Goal: Information Seeking & Learning: Check status

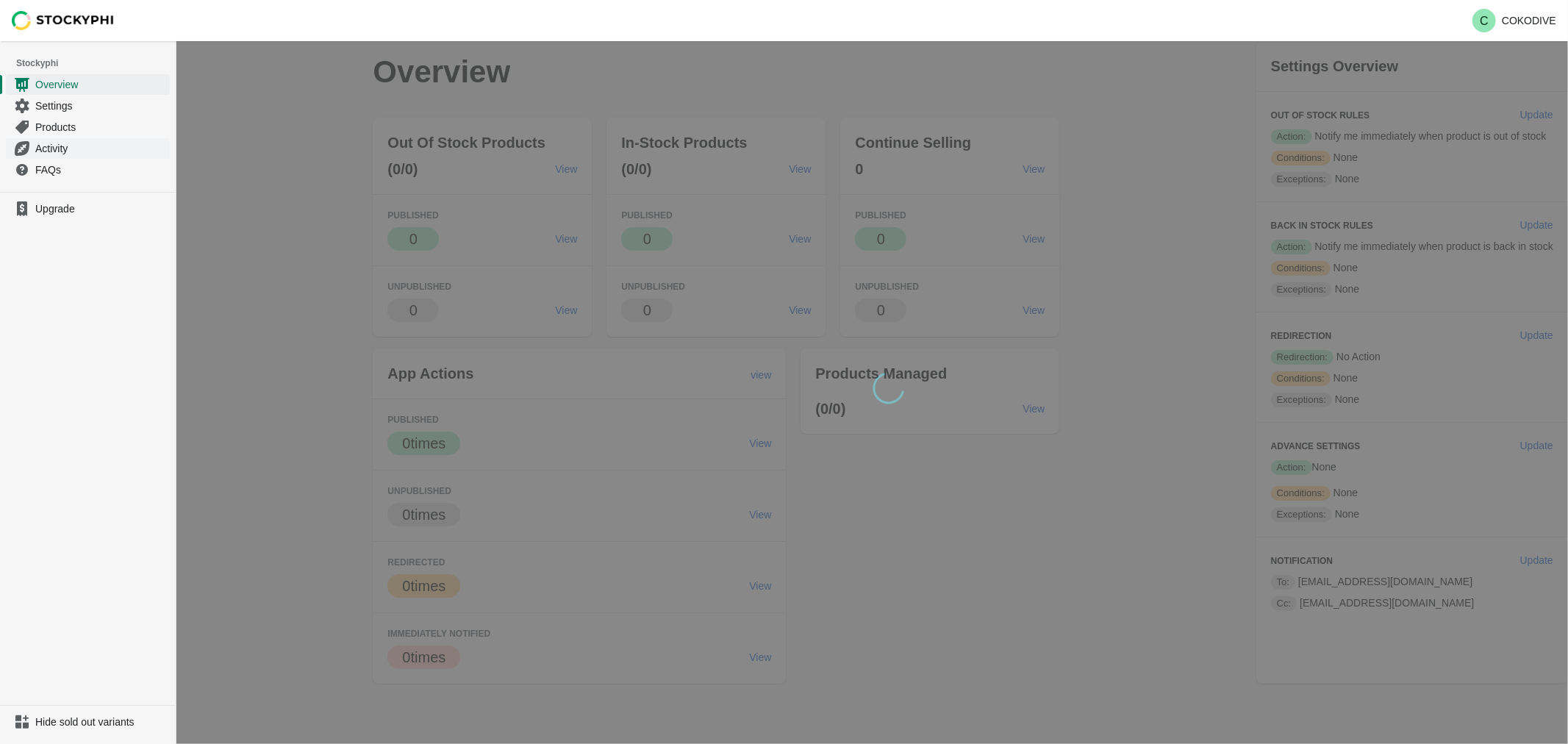
drag, startPoint x: 79, startPoint y: 164, endPoint x: 63, endPoint y: 155, distance: 18.4
click at [79, 164] on span "FAQs" at bounding box center [101, 169] width 131 height 14
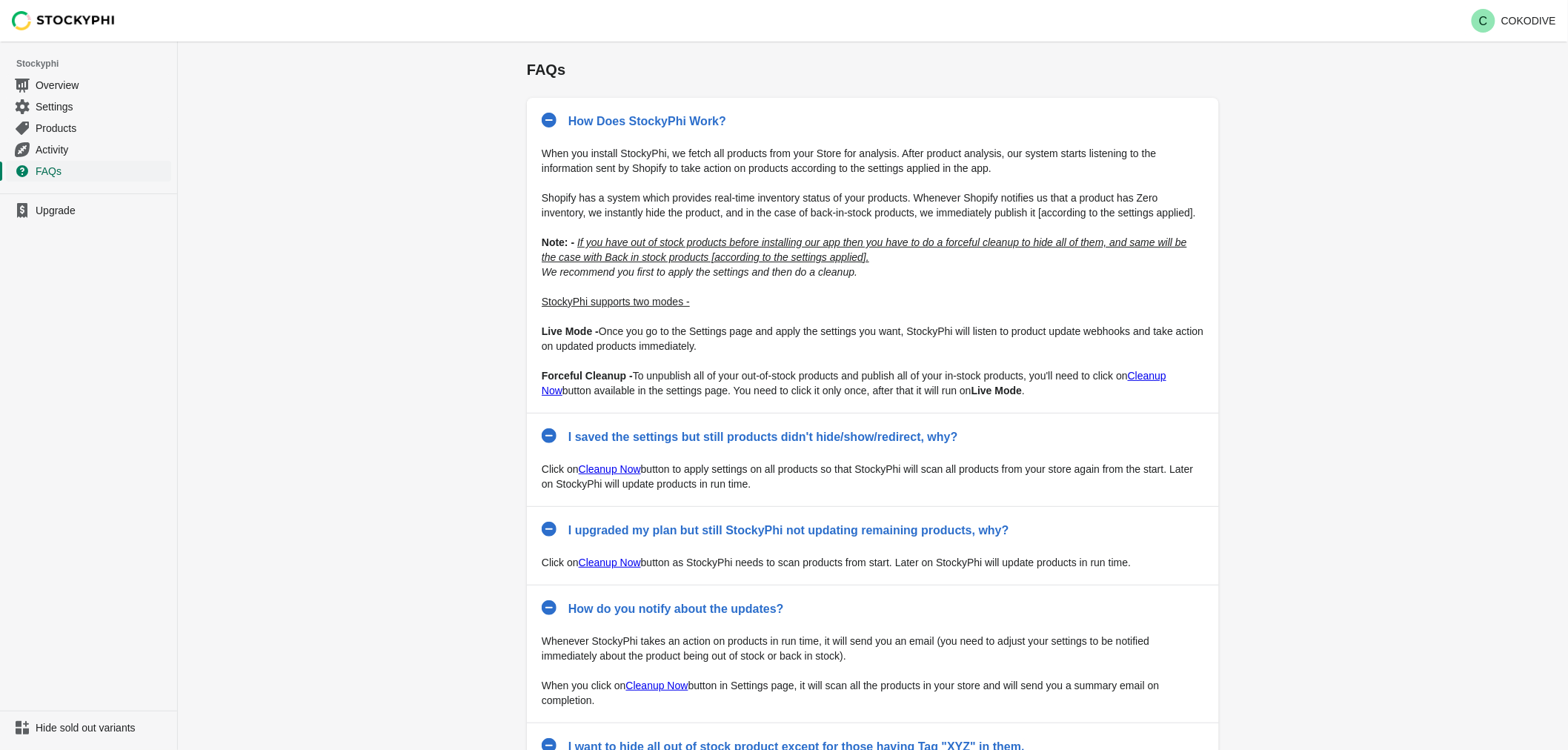
click at [44, 160] on link "FAQs" at bounding box center [88, 171] width 165 height 21
click at [57, 139] on link "Activity" at bounding box center [88, 150] width 165 height 21
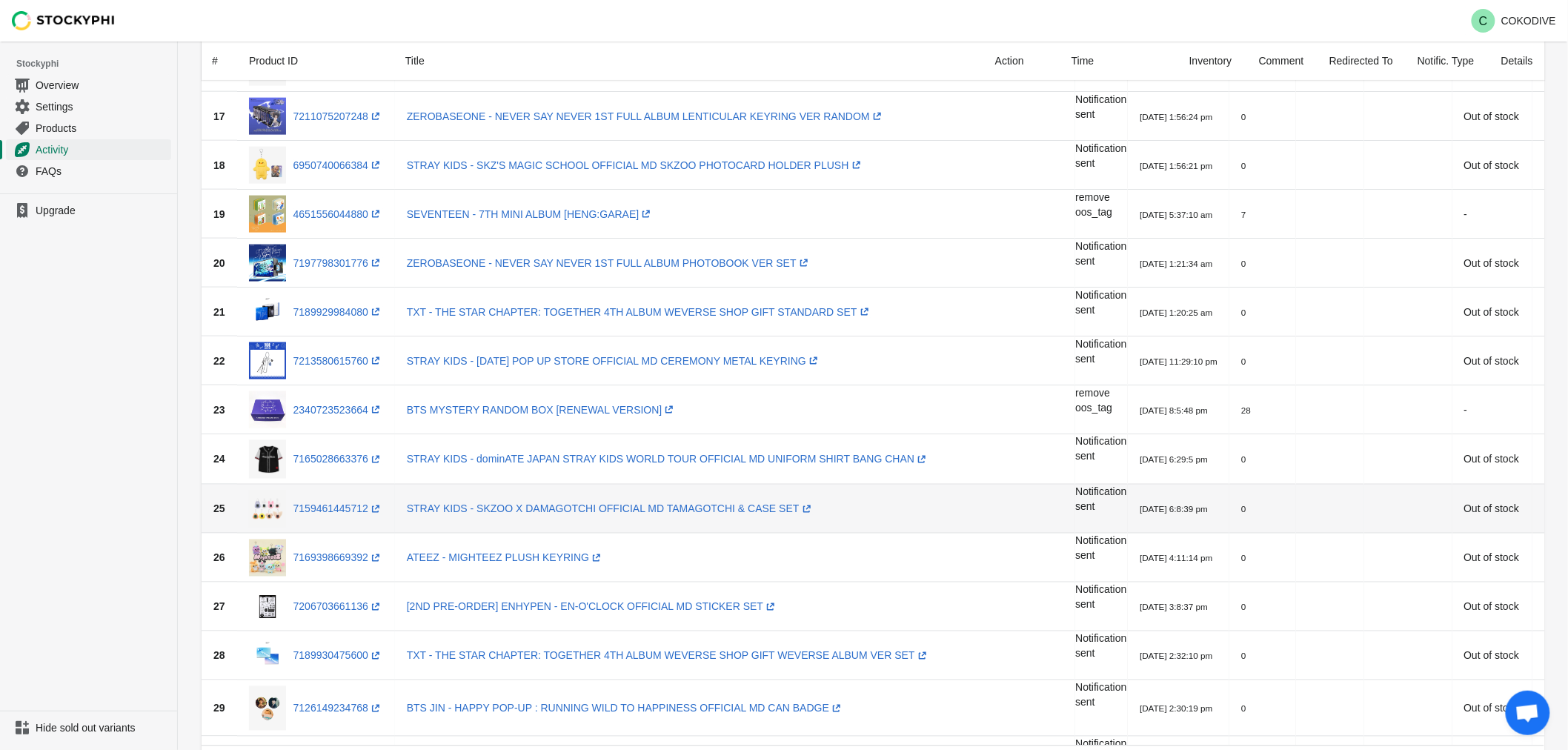
scroll to position [824, 0]
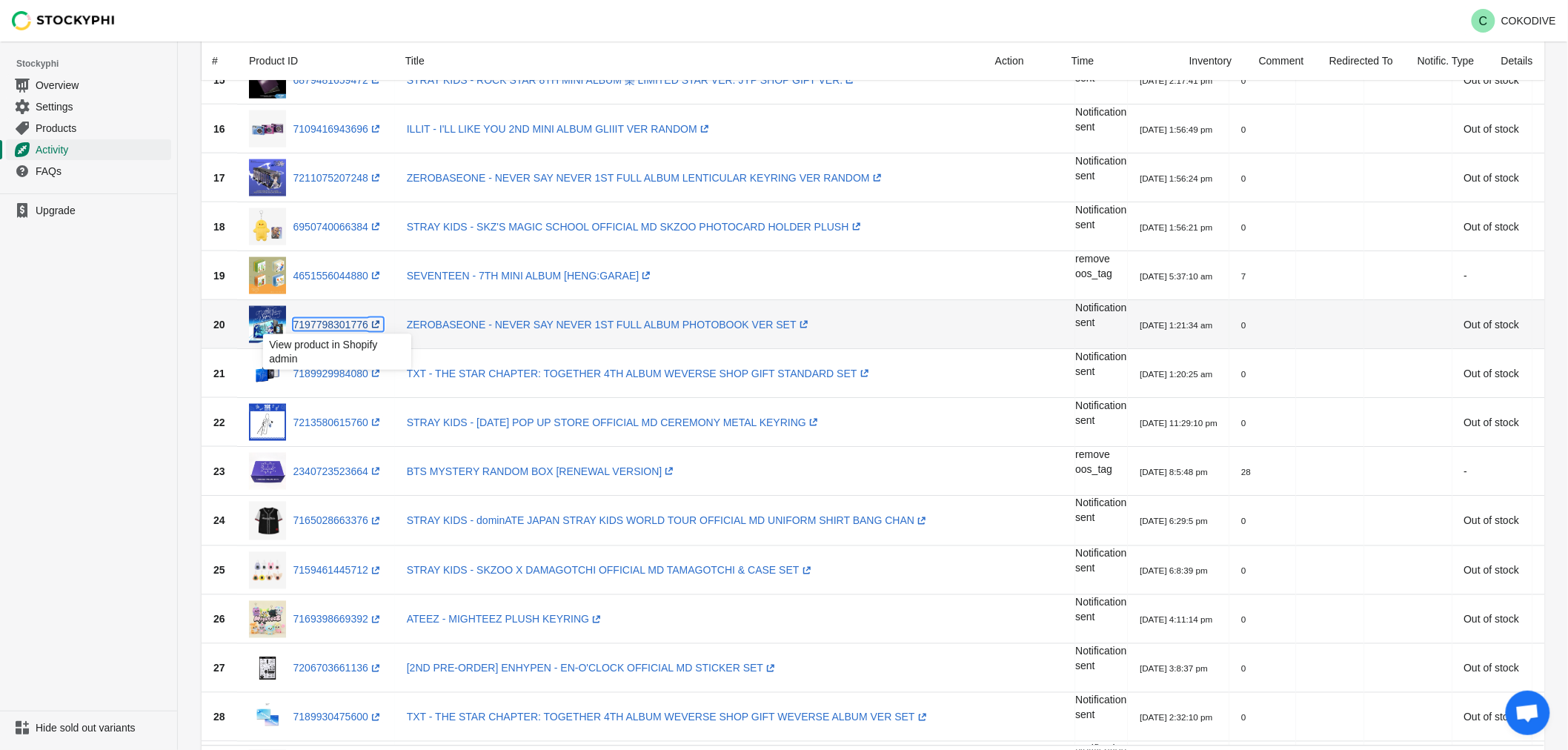
click at [361, 324] on link "7197798301776 (opens a new window)" at bounding box center [339, 324] width 90 height 12
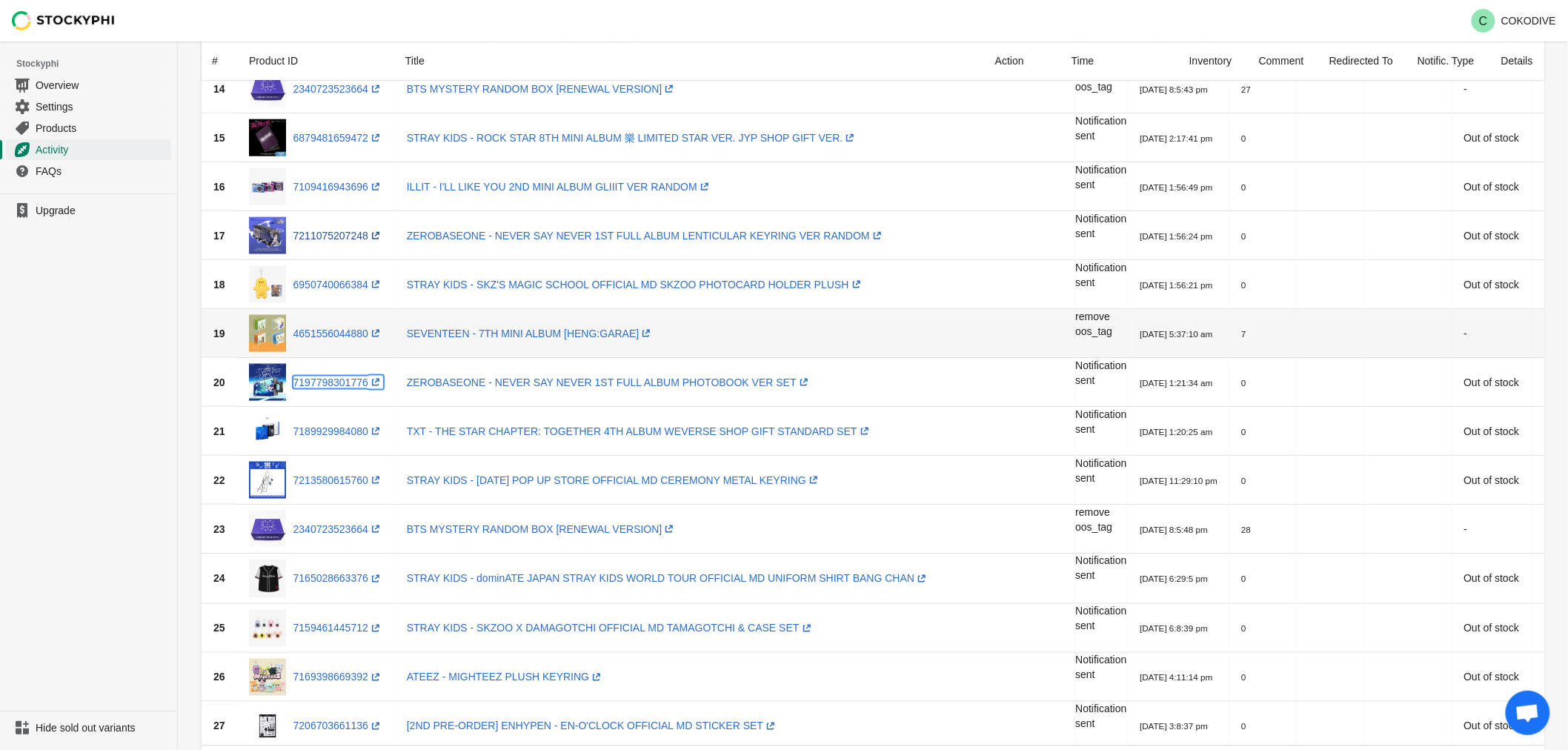
scroll to position [741, 0]
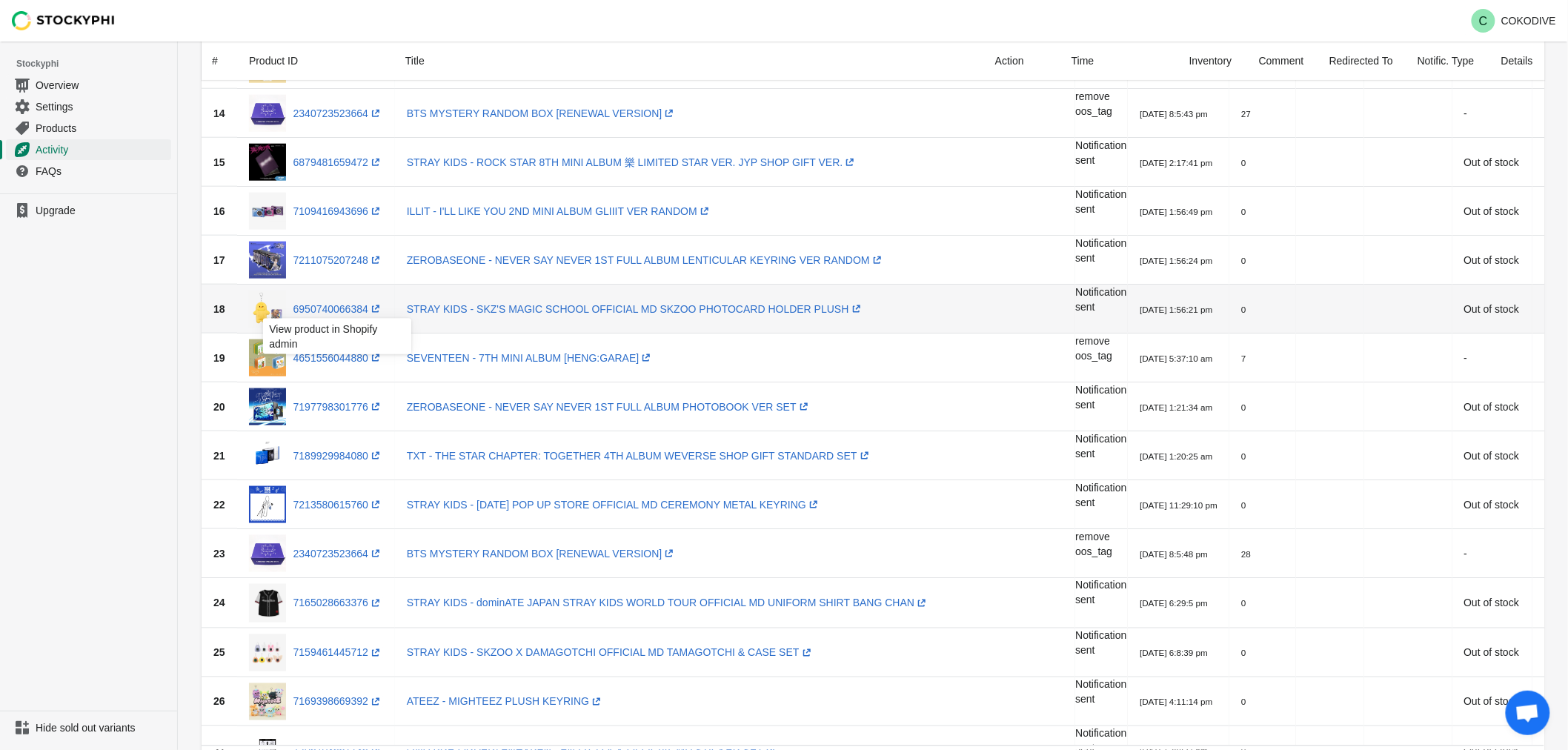
click at [334, 316] on div "View product in Shopify admin" at bounding box center [337, 340] width 172 height 51
click at [335, 303] on link "6950740066384 (opens a new window)" at bounding box center [339, 309] width 90 height 12
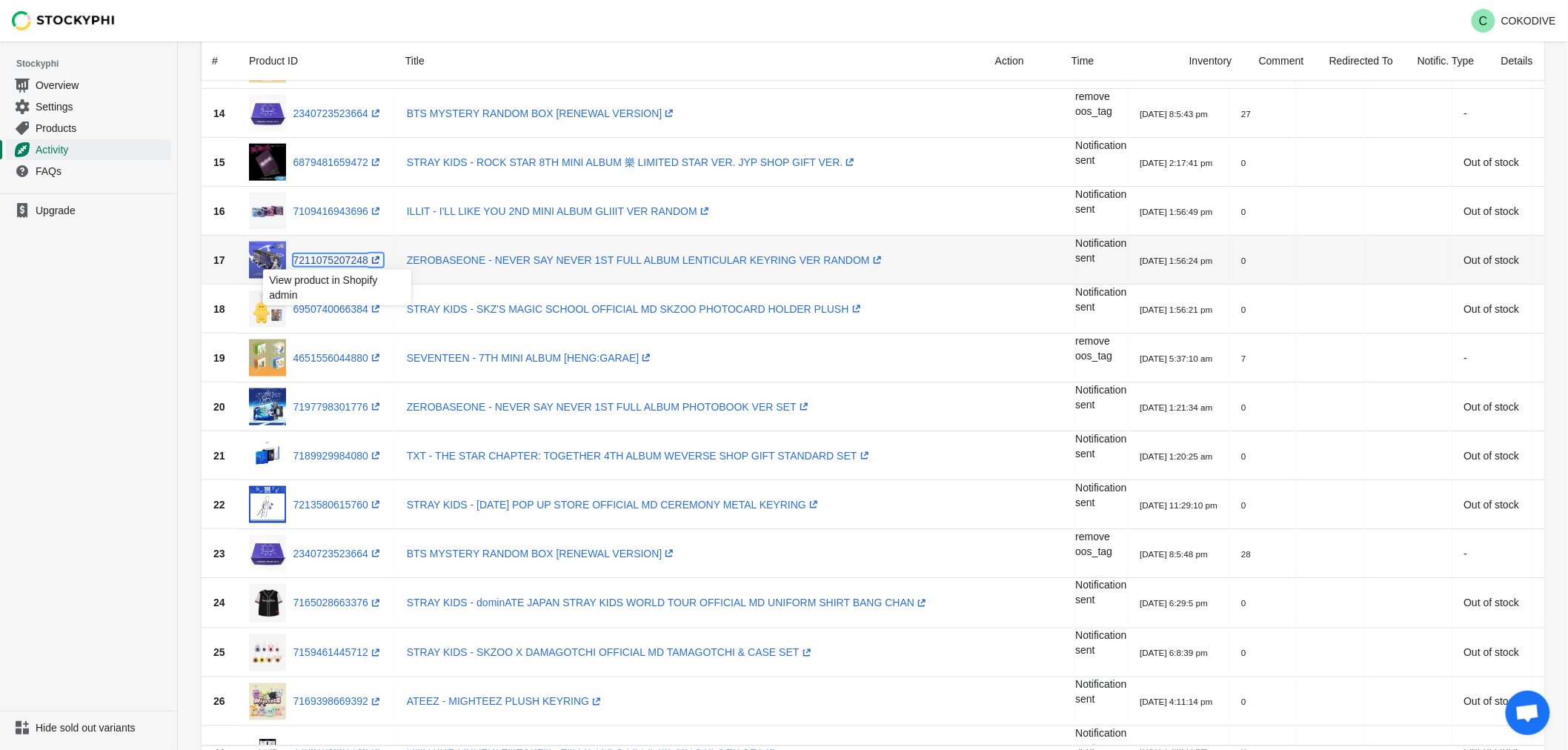
click at [314, 254] on link "7211075207248 (opens a new window)" at bounding box center [339, 260] width 90 height 12
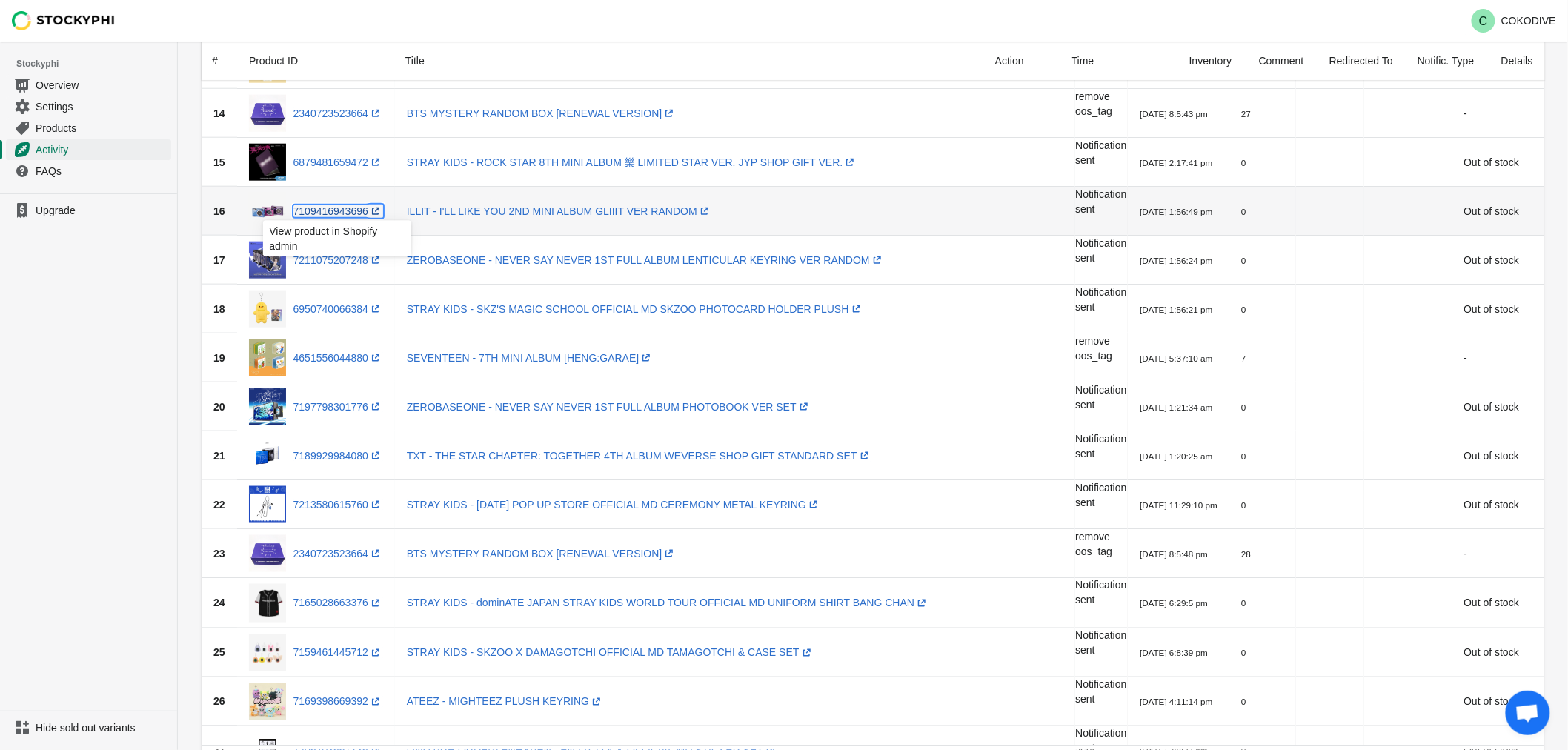
click at [312, 208] on link "7109416943696 (opens a new window)" at bounding box center [339, 211] width 90 height 12
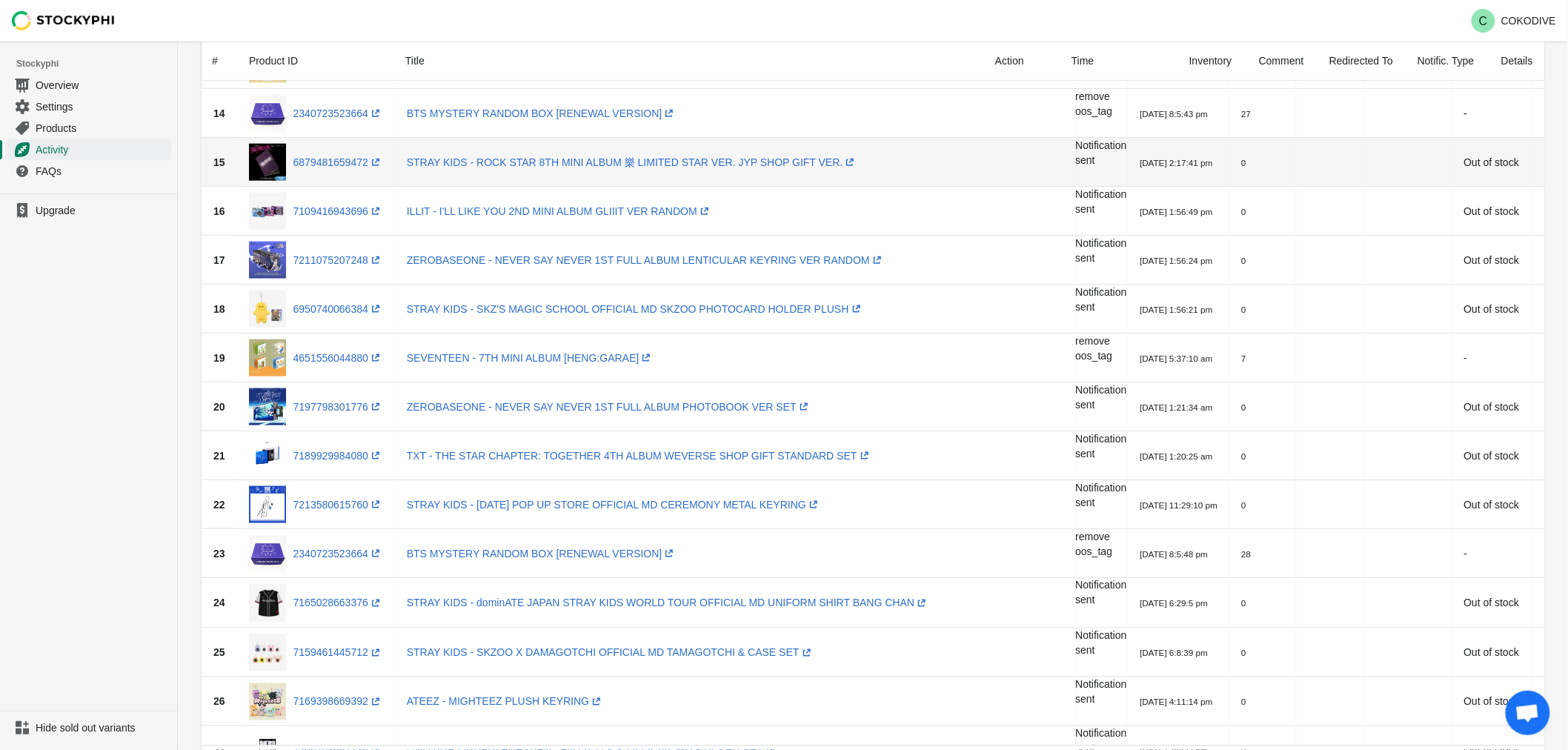
click at [327, 172] on div "6879481659472 (opens a new window)" at bounding box center [316, 162] width 134 height 37
click at [330, 163] on link "6879481659472 (opens a new window)" at bounding box center [339, 162] width 90 height 12
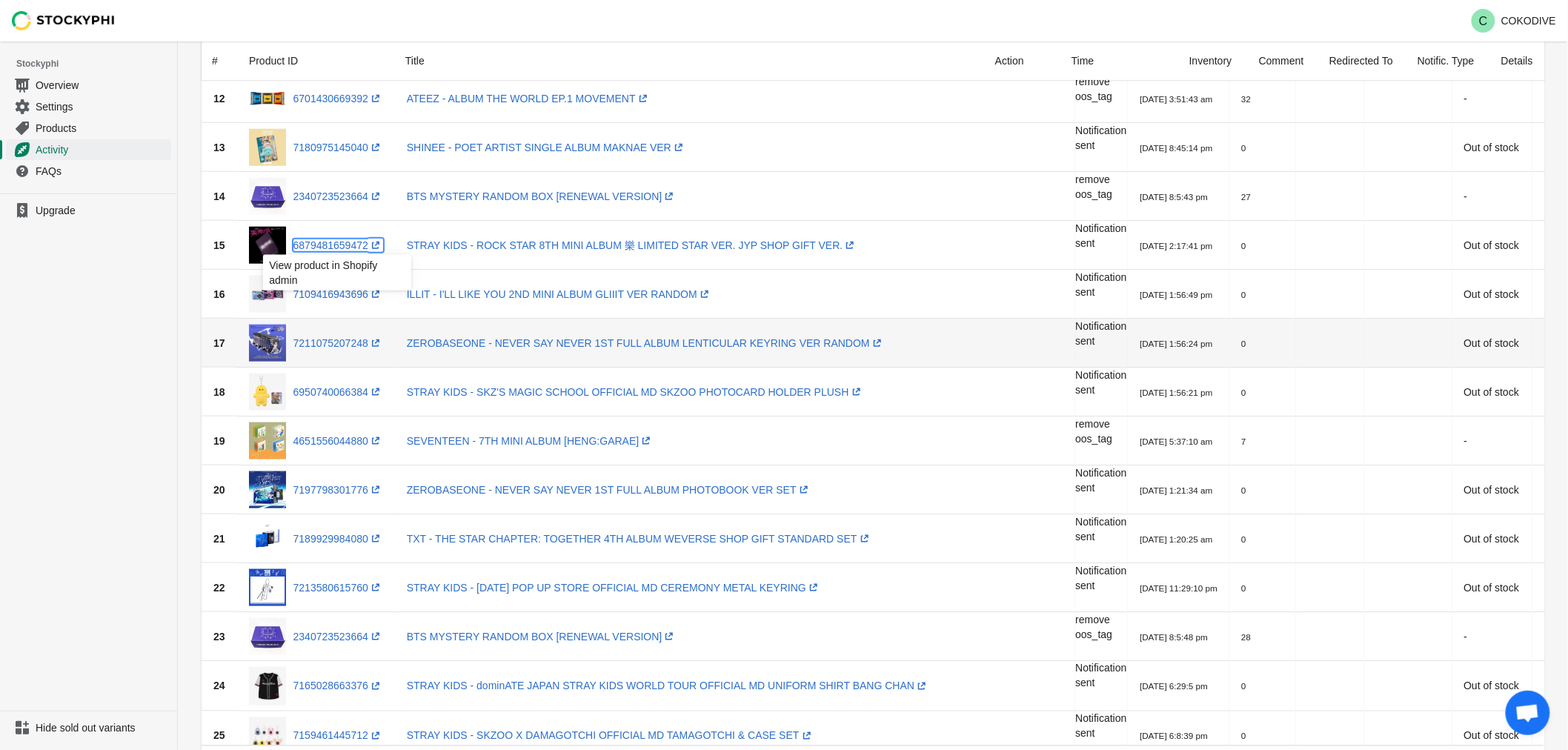
scroll to position [411, 0]
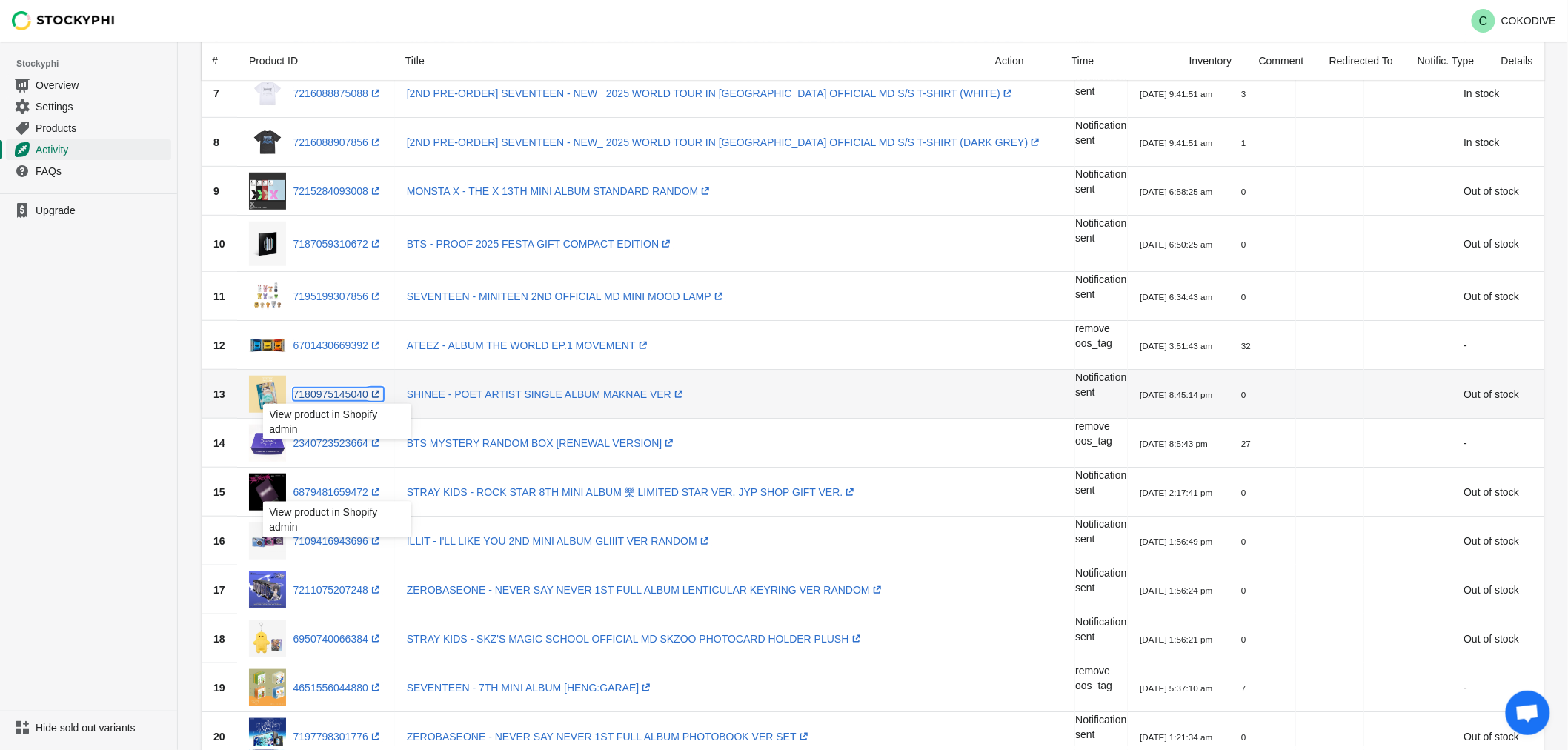
click at [314, 395] on link "7180975145040 (opens a new window)" at bounding box center [339, 394] width 90 height 12
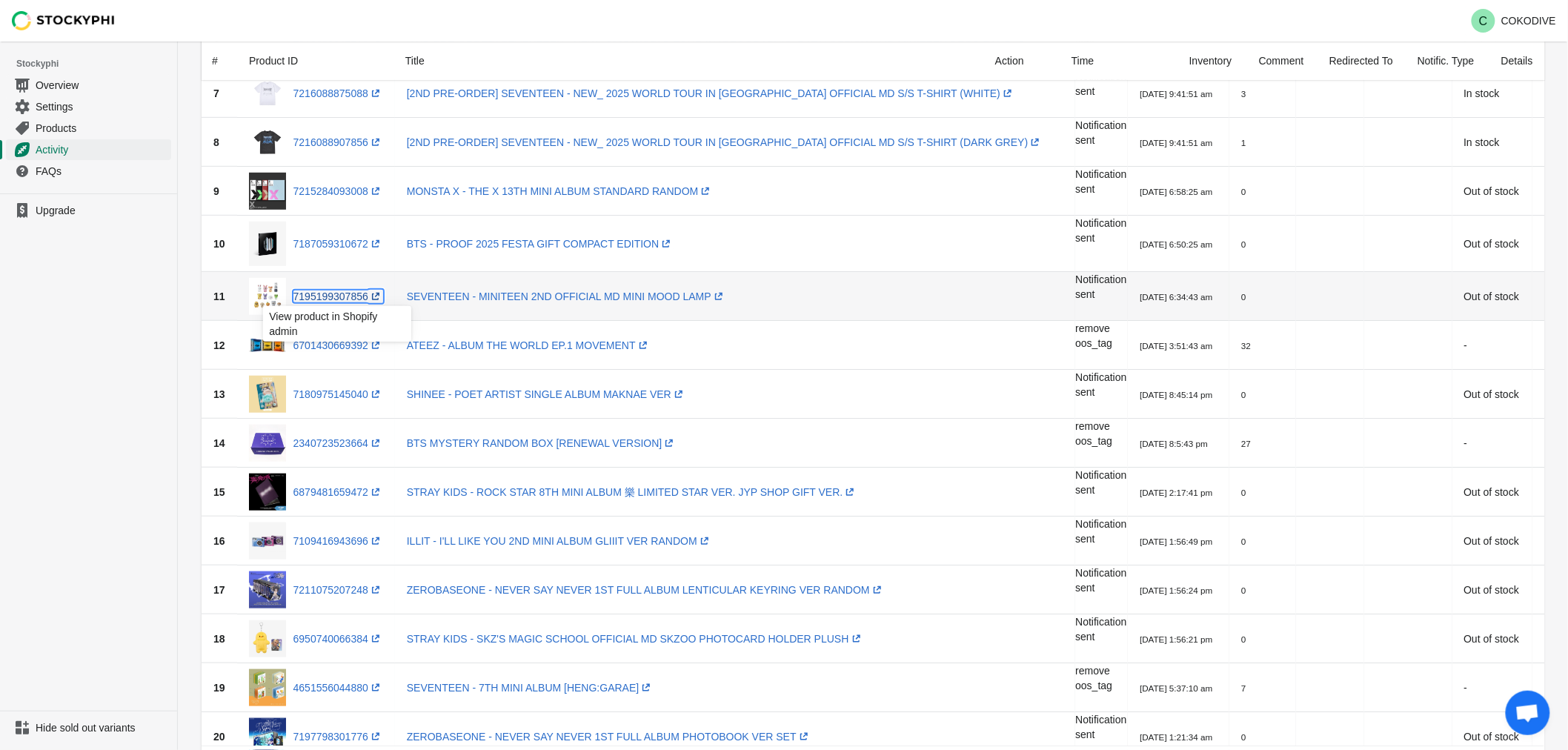
click at [314, 293] on link "7195199307856 (opens a new window)" at bounding box center [339, 296] width 90 height 12
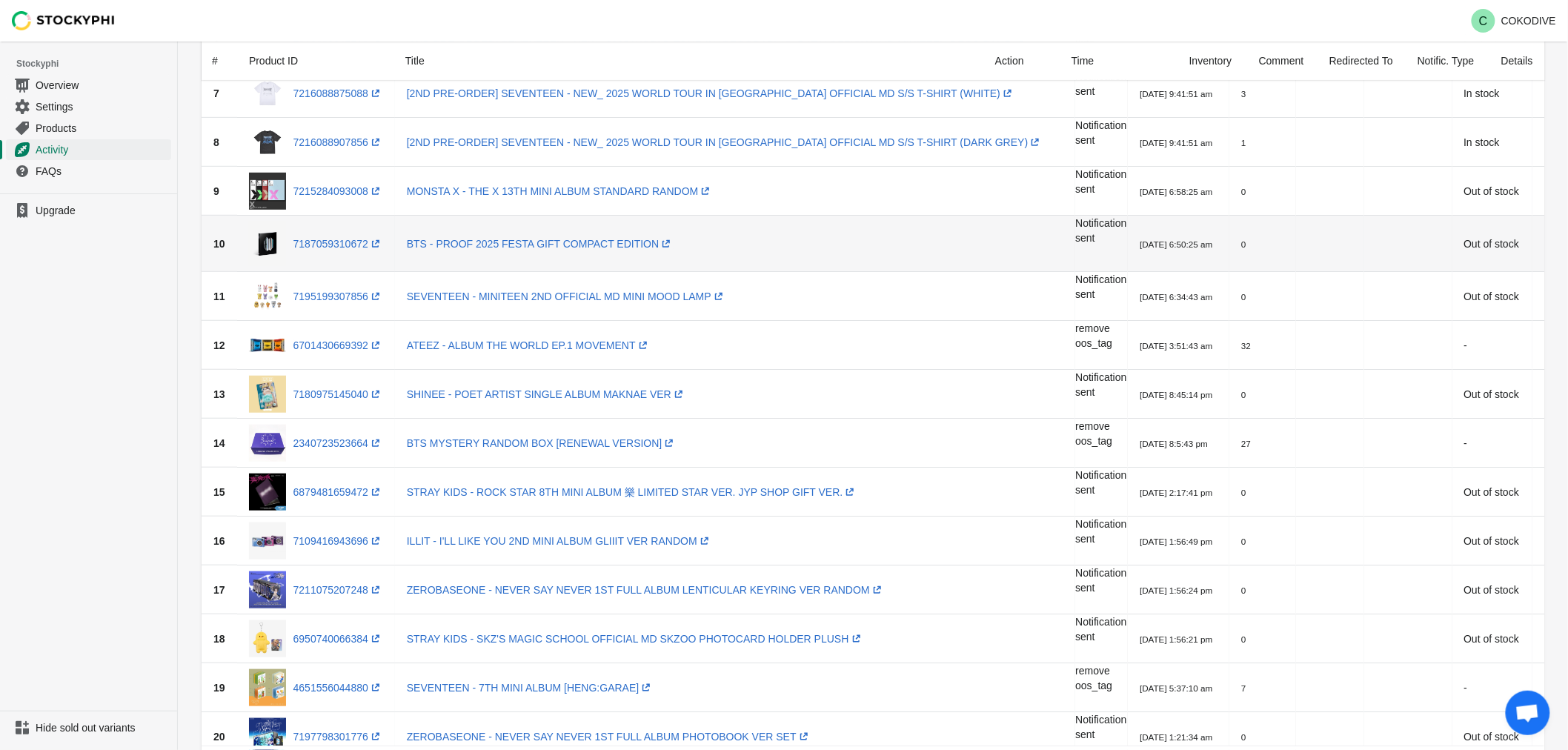
click at [330, 253] on div "7187059310672 (opens a new window)" at bounding box center [316, 244] width 134 height 44
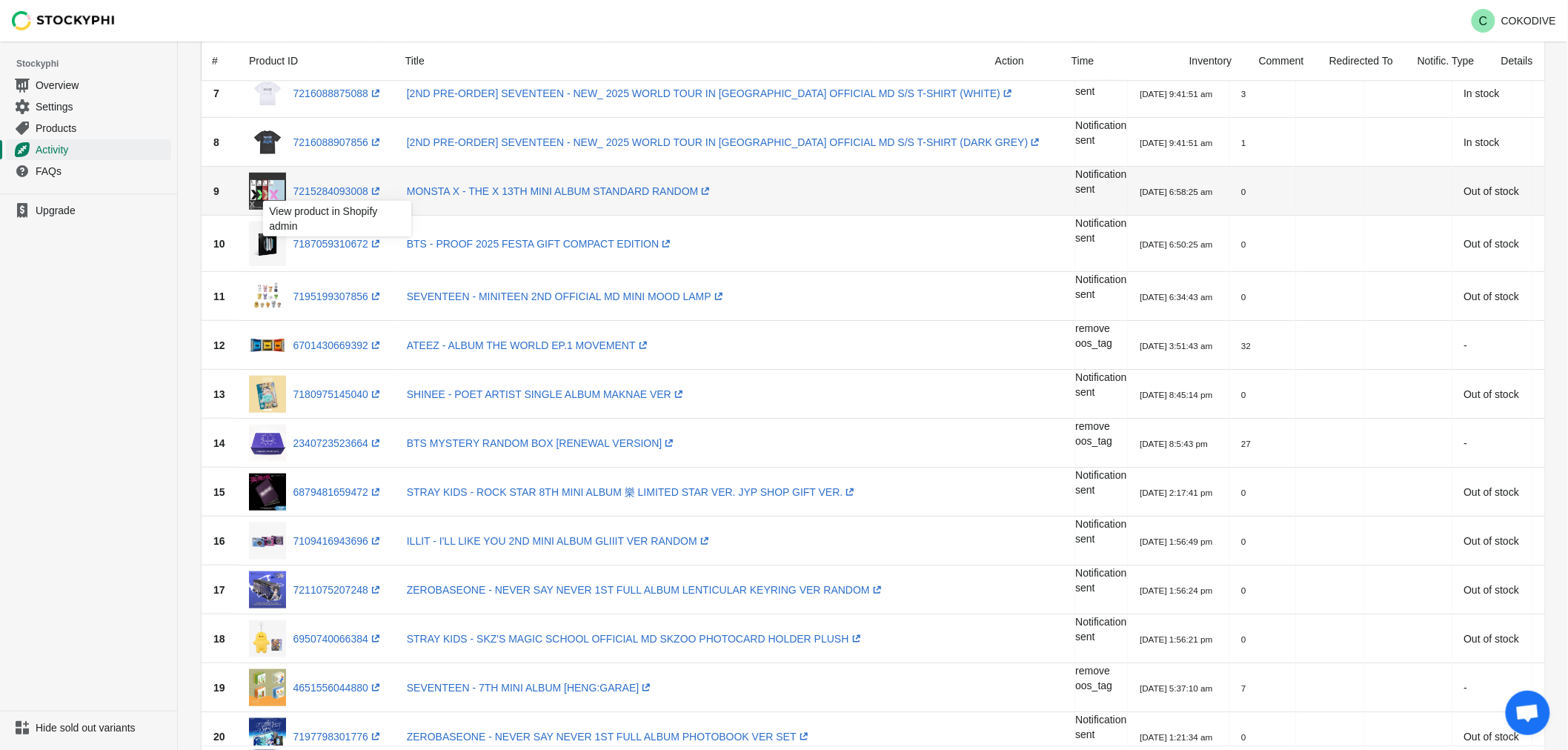
click at [324, 232] on div "View product in Shopify admin" at bounding box center [337, 223] width 172 height 51
click at [324, 237] on div "View product in Shopify admin" at bounding box center [337, 223] width 172 height 51
click at [331, 240] on div "View product in Shopify admin" at bounding box center [337, 223] width 172 height 51
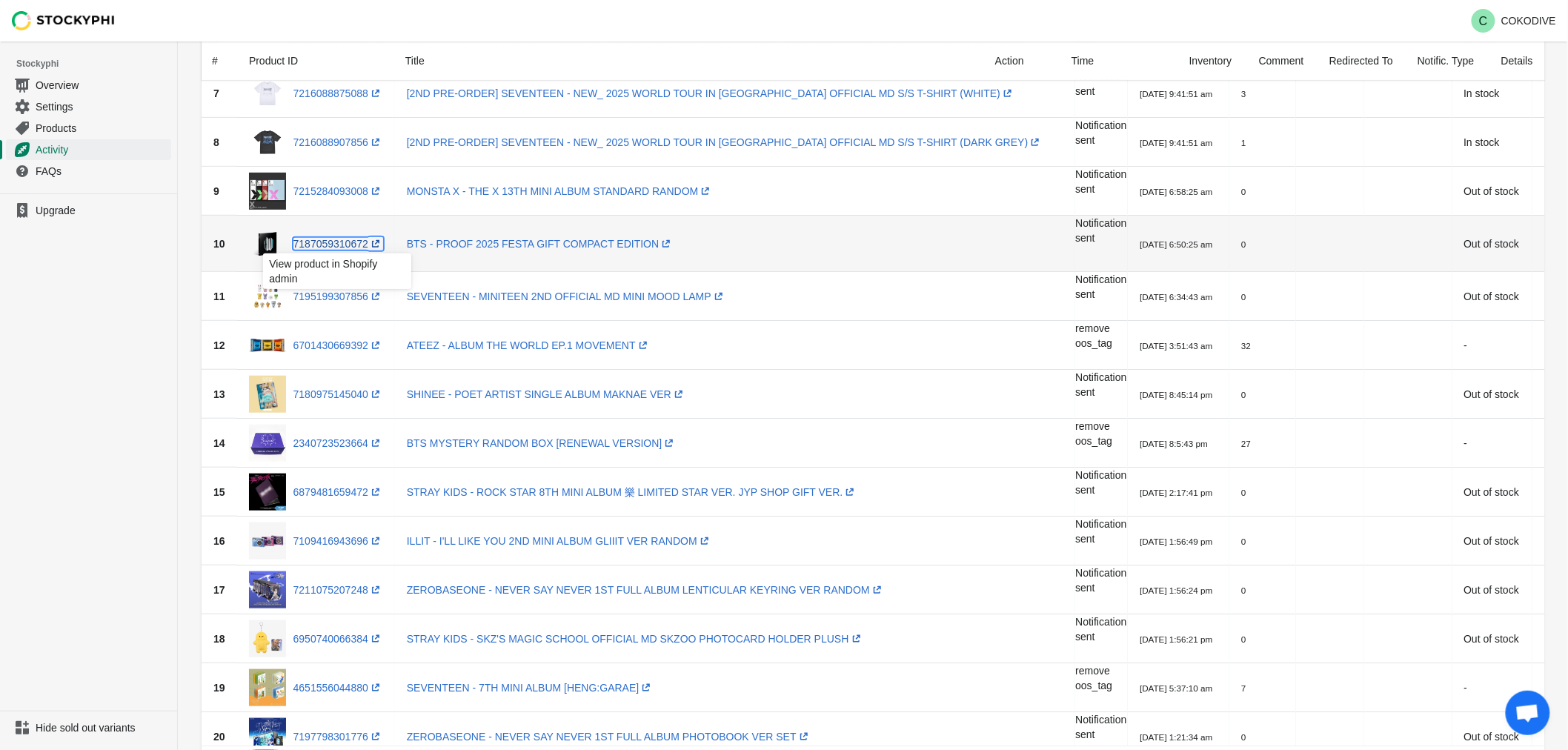
click at [335, 243] on link "7187059310672 (opens a new window)" at bounding box center [339, 244] width 90 height 12
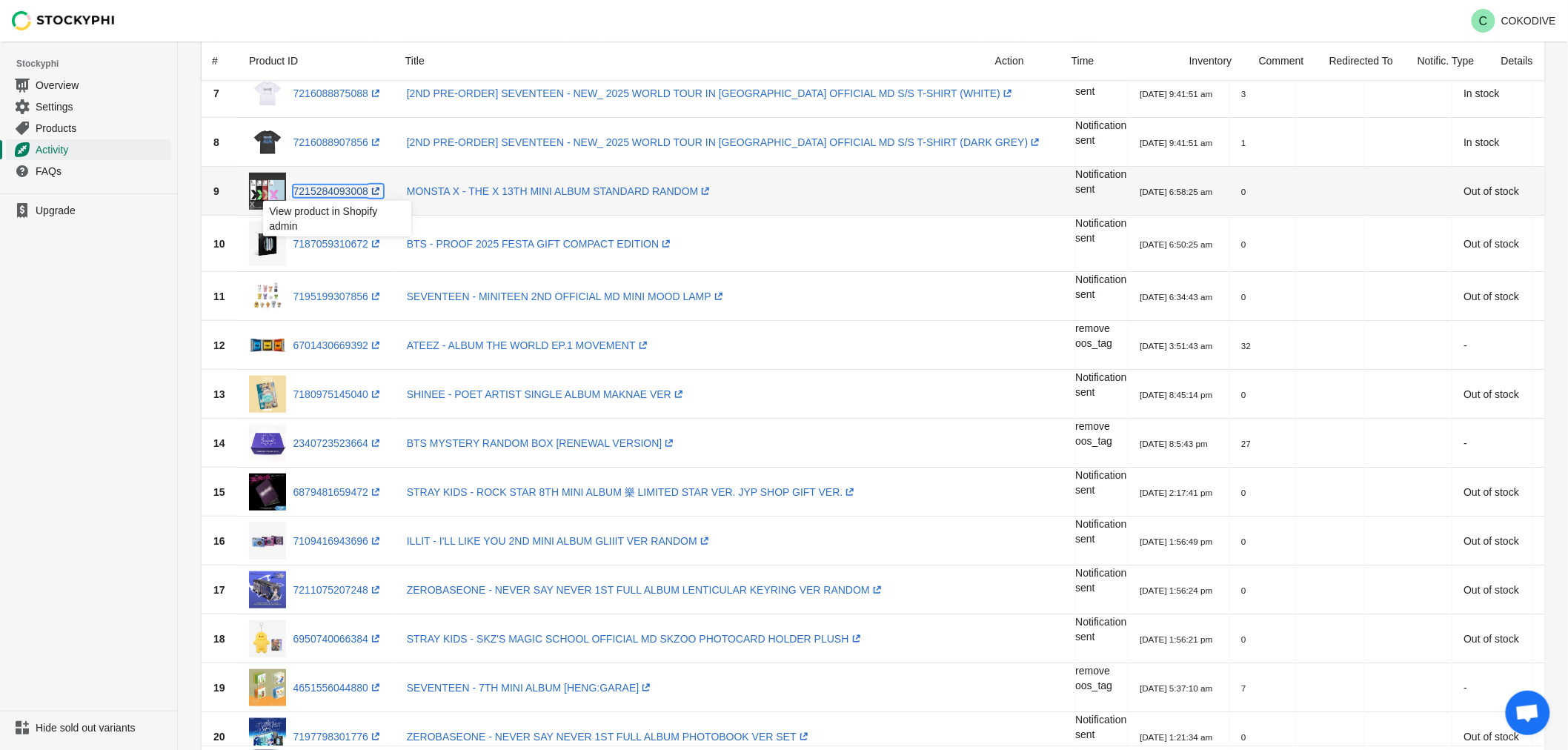
click at [334, 188] on link "7215284093008 (opens a new window)" at bounding box center [339, 191] width 90 height 12
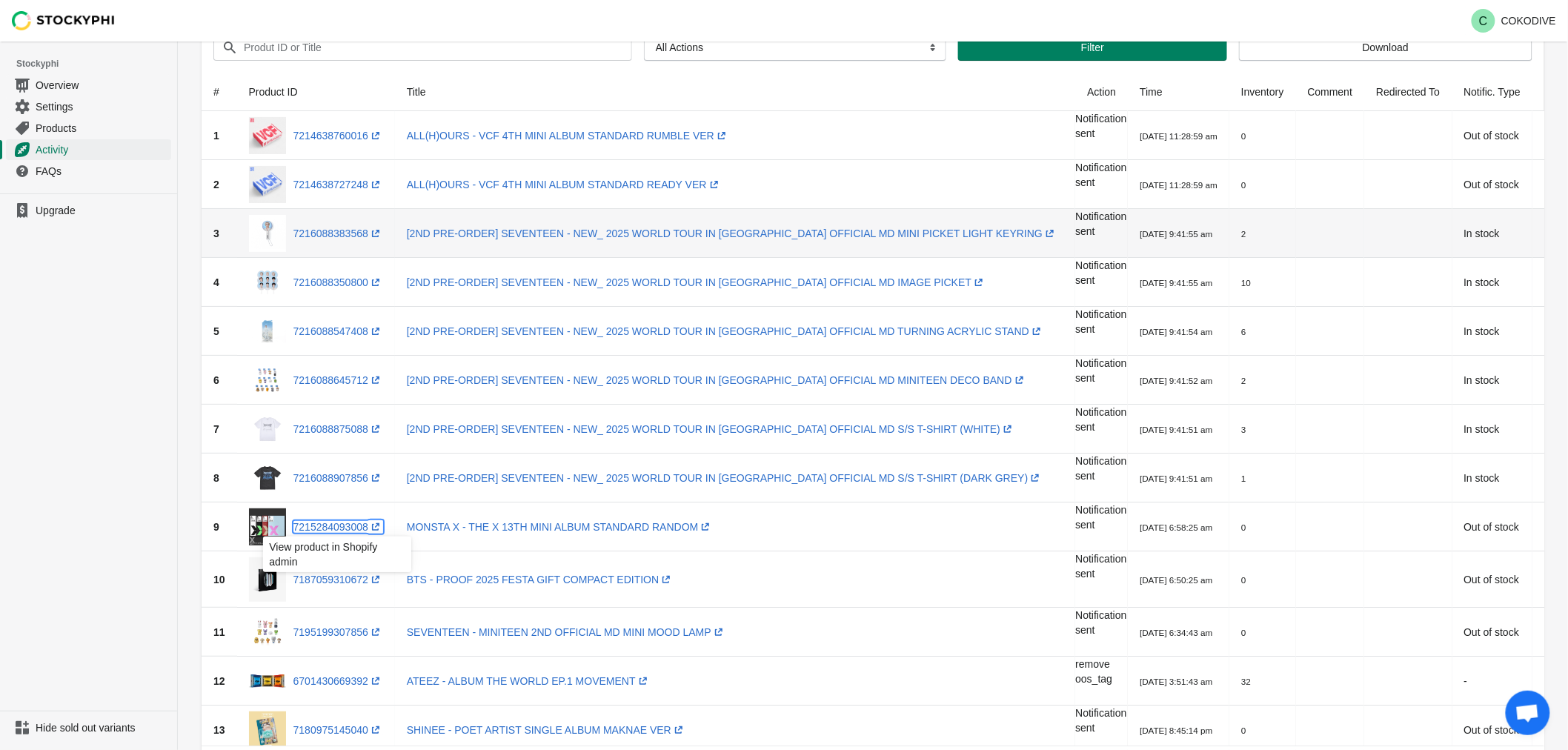
scroll to position [0, 0]
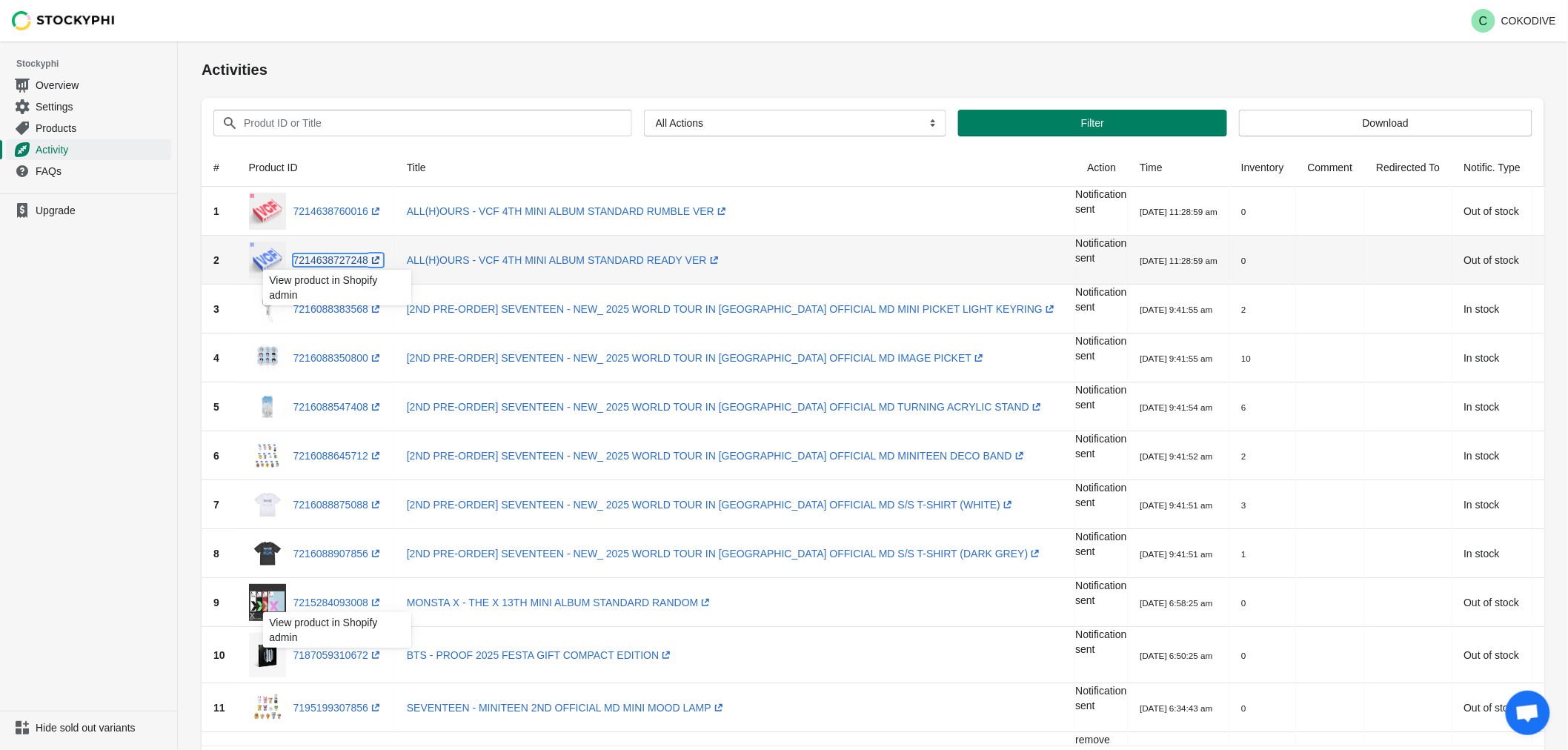
click at [324, 262] on link "7214638727248 (opens a new window)" at bounding box center [339, 260] width 90 height 12
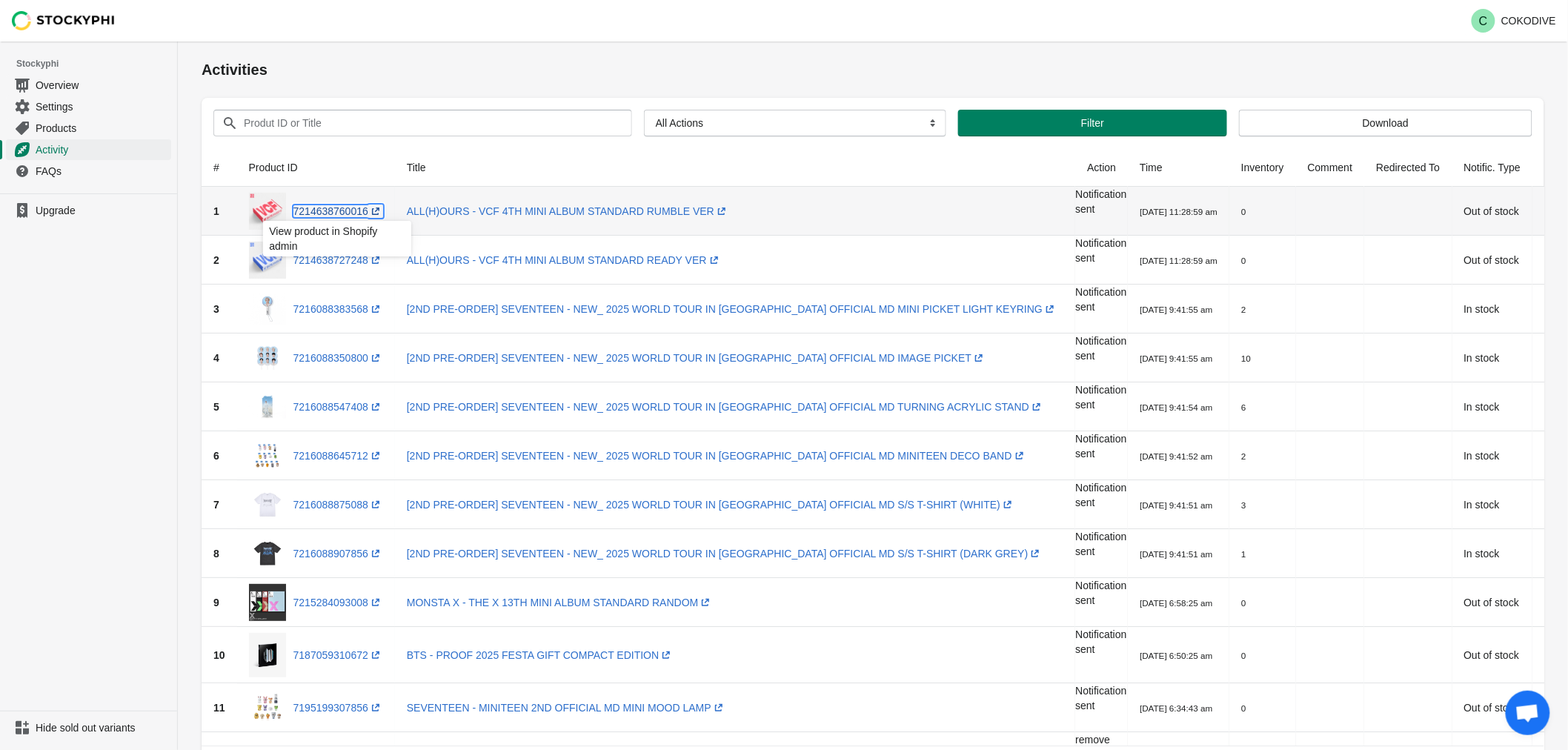
click at [341, 211] on link "7214638760016 (opens a new window)" at bounding box center [339, 211] width 90 height 12
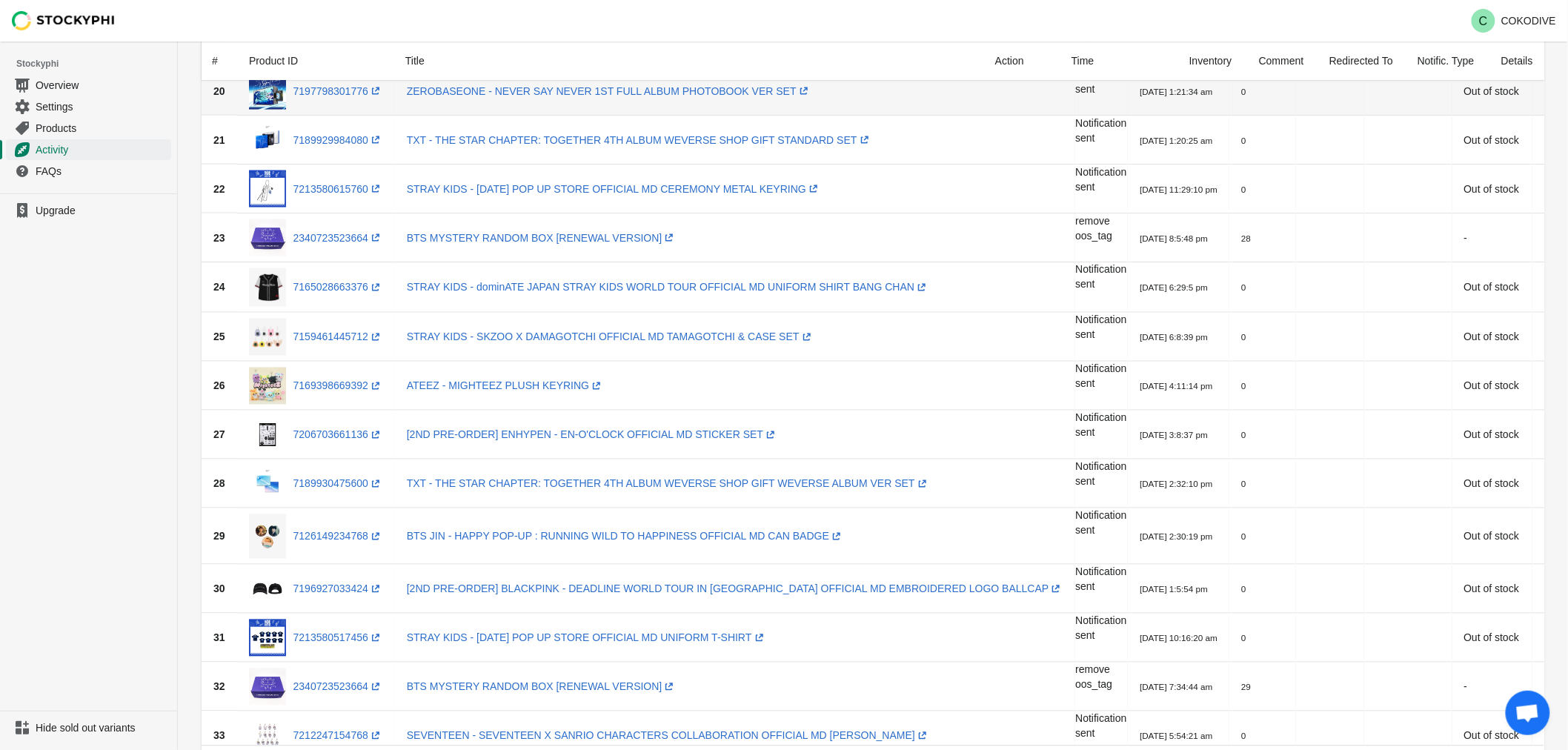
scroll to position [1153, 0]
